Goal: Check status

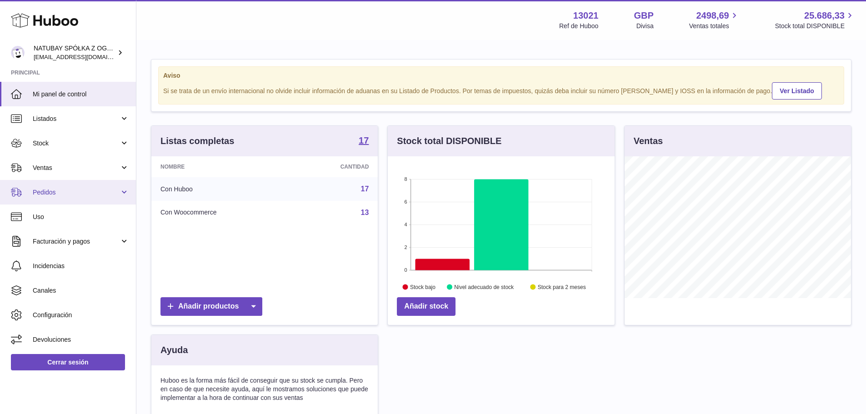
scroll to position [142, 227]
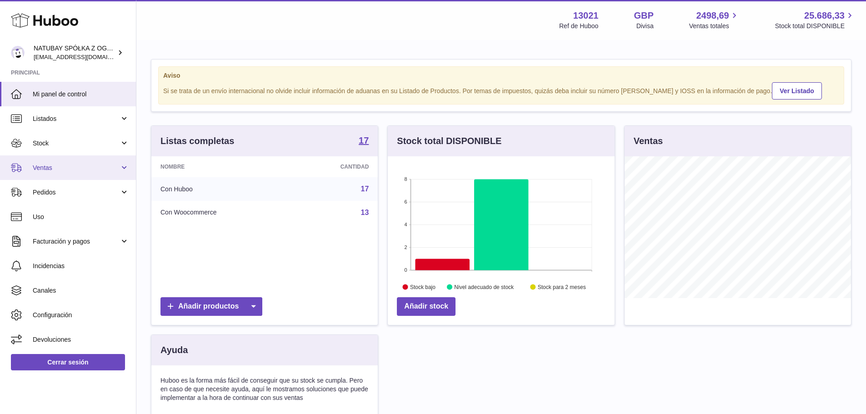
click at [45, 171] on span "Ventas" at bounding box center [76, 168] width 87 height 9
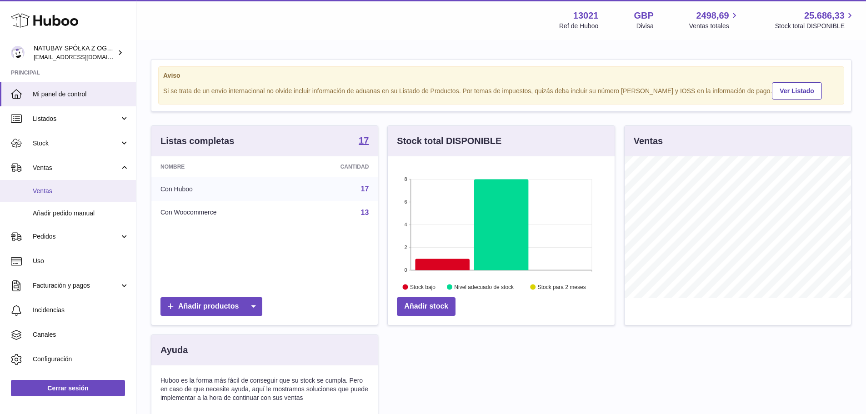
click at [47, 193] on span "Ventas" at bounding box center [81, 191] width 96 height 9
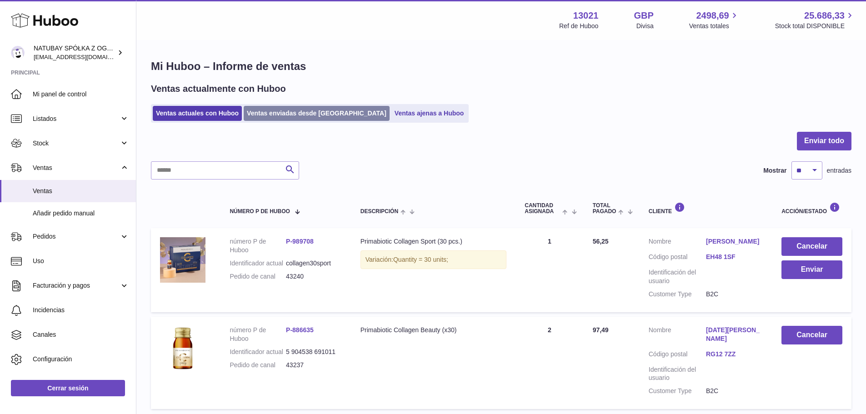
click at [278, 108] on link "Ventas enviadas desde [GEOGRAPHIC_DATA]" at bounding box center [317, 113] width 146 height 15
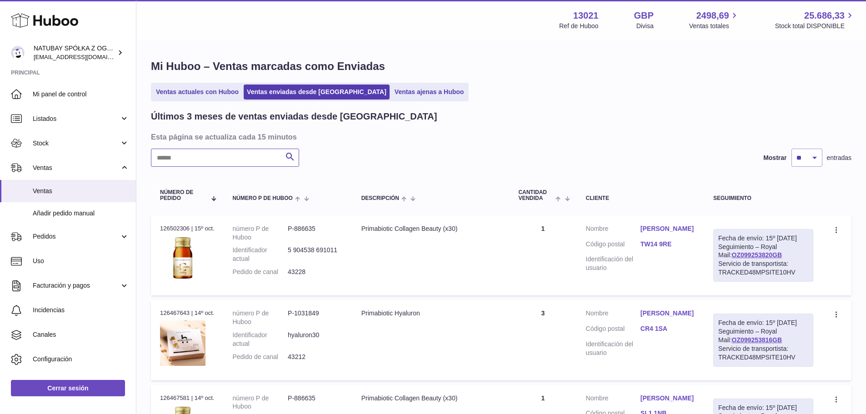
click at [239, 156] on input "text" at bounding box center [225, 158] width 148 height 18
paste input "*********"
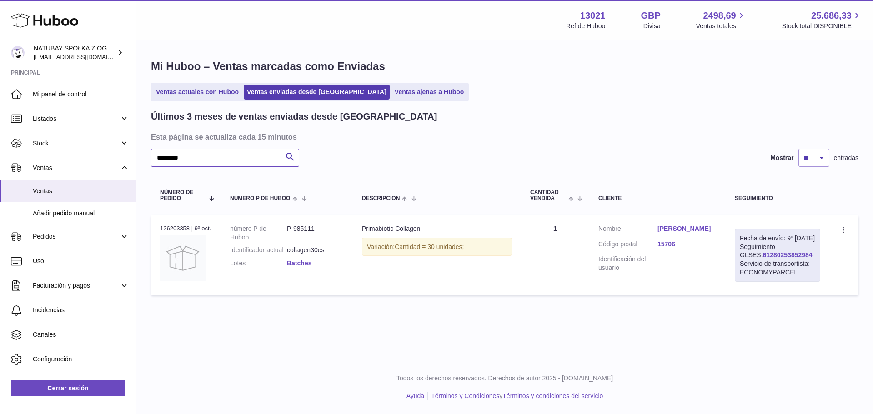
type input "*********"
drag, startPoint x: 791, startPoint y: 264, endPoint x: 740, endPoint y: 266, distance: 50.9
click at [740, 266] on div "Fecha de envío: 9º [DATE] Seguimiento GLSES: 61280253852984 Servicio de transpo…" at bounding box center [777, 255] width 85 height 53
copy link "61280253852984"
click at [823, 286] on td "Fecha de envío: 9º [DATE] Seguimiento GLSES: 61280253852984 Servicio de transpo…" at bounding box center [778, 256] width 104 height 80
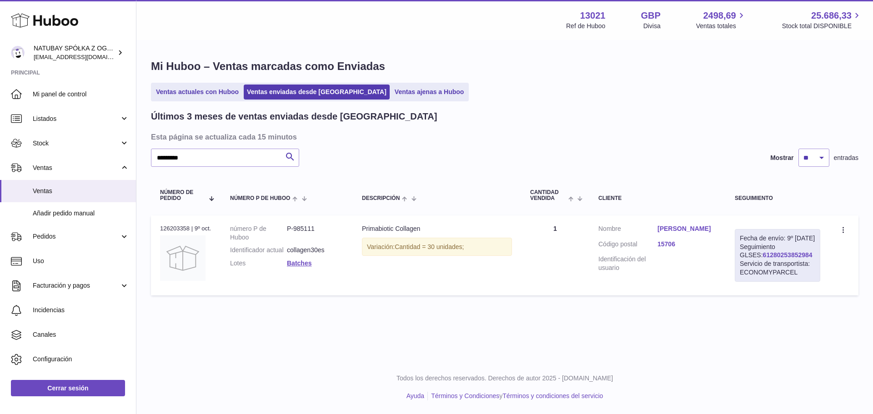
drag, startPoint x: 798, startPoint y: 265, endPoint x: 744, endPoint y: 266, distance: 54.1
click at [744, 266] on div "Fecha de envío: 9º [DATE] Seguimiento GLSES: 61280253852984 Servicio de transpo…" at bounding box center [777, 255] width 85 height 53
copy link "61280253852984"
